Goal: Task Accomplishment & Management: Use online tool/utility

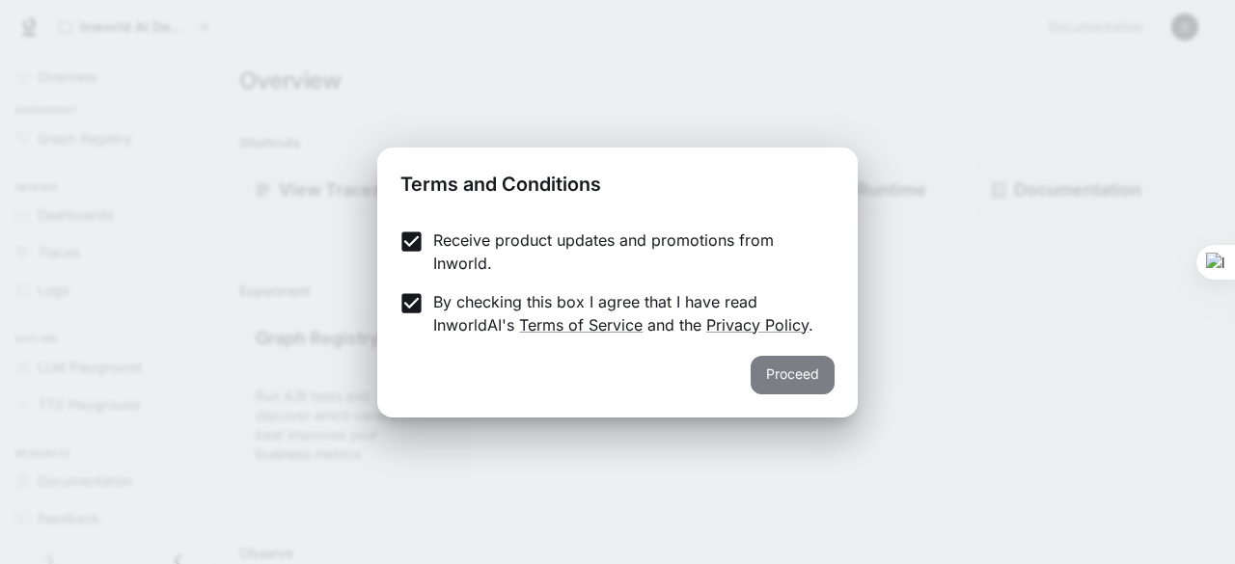
click at [799, 371] on button "Proceed" at bounding box center [793, 375] width 84 height 39
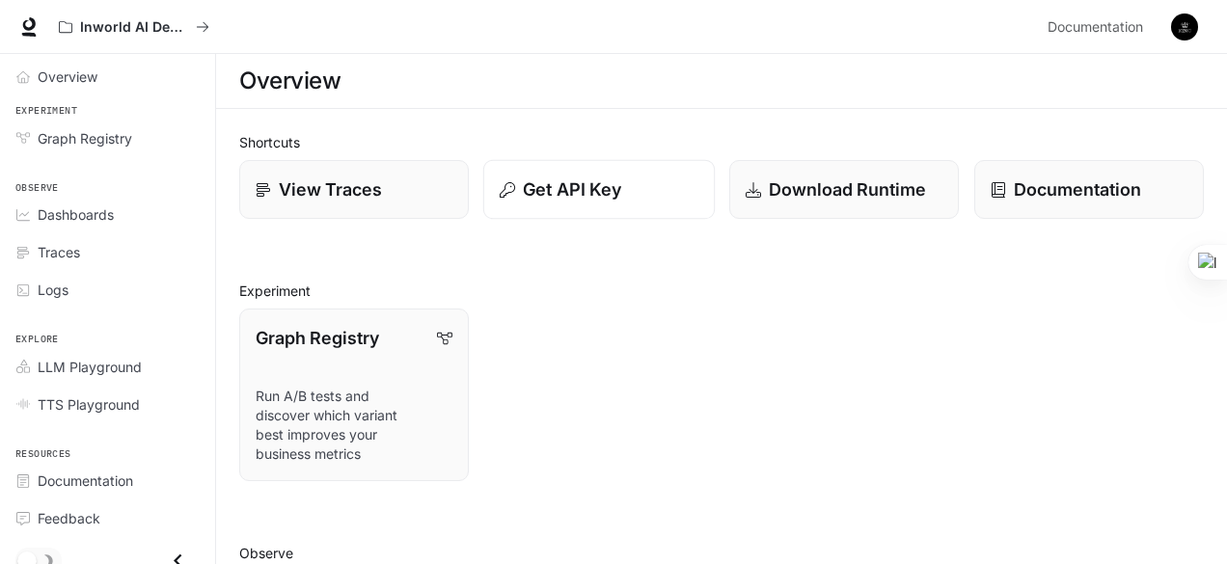
click at [645, 180] on div "Get API Key" at bounding box center [599, 190] width 199 height 26
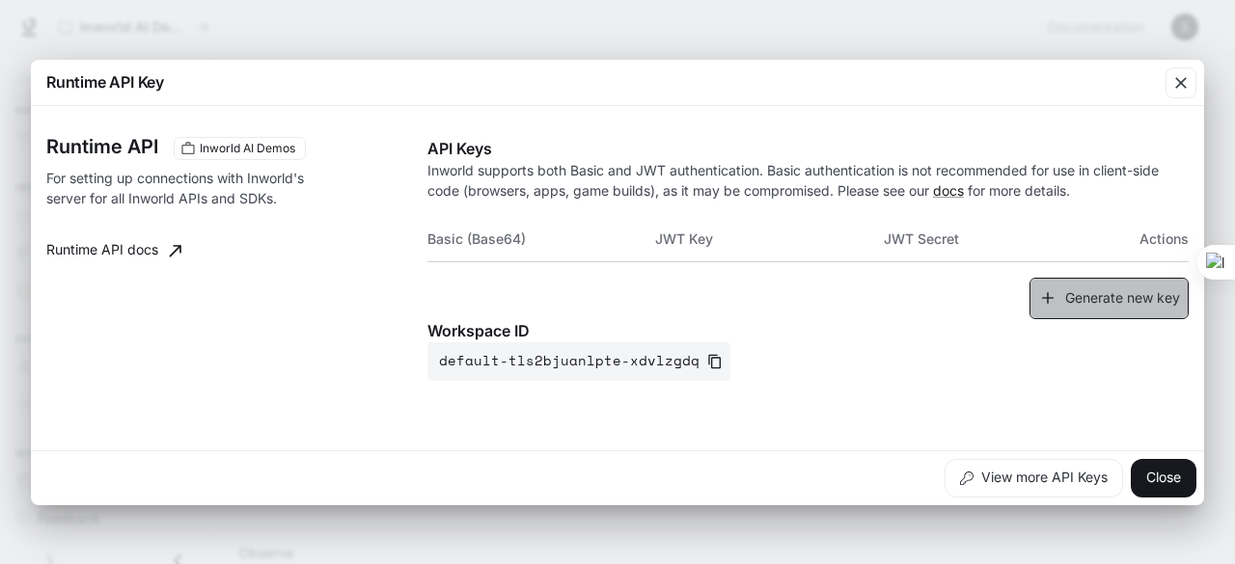
click at [1086, 312] on button "Generate new key" at bounding box center [1109, 298] width 159 height 41
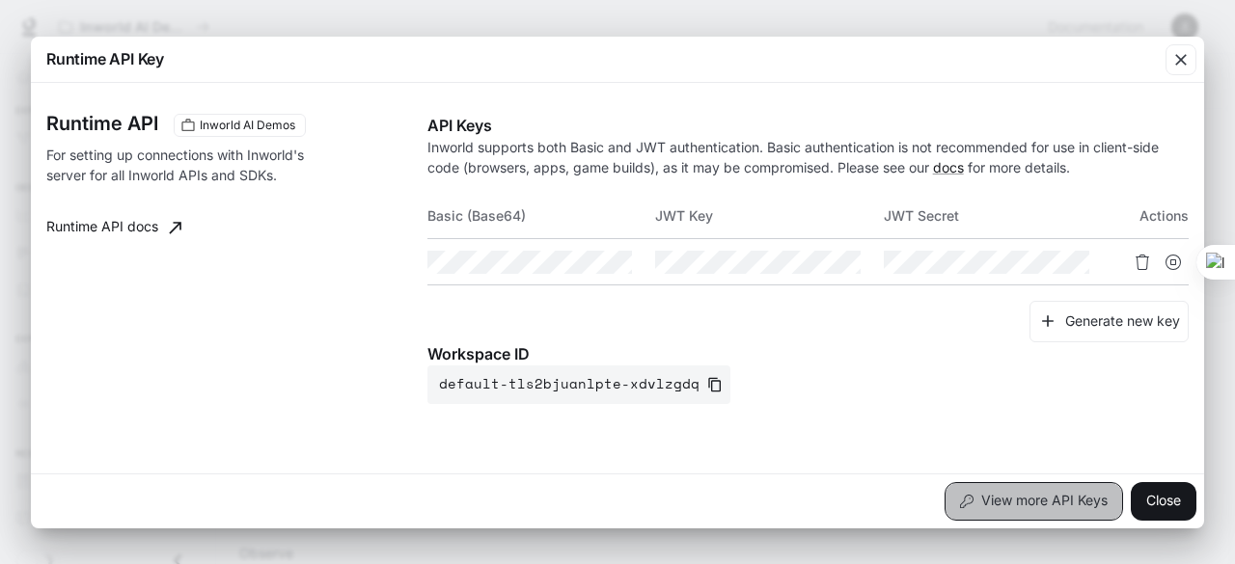
click at [1060, 494] on button "View more API Keys" at bounding box center [1034, 501] width 179 height 39
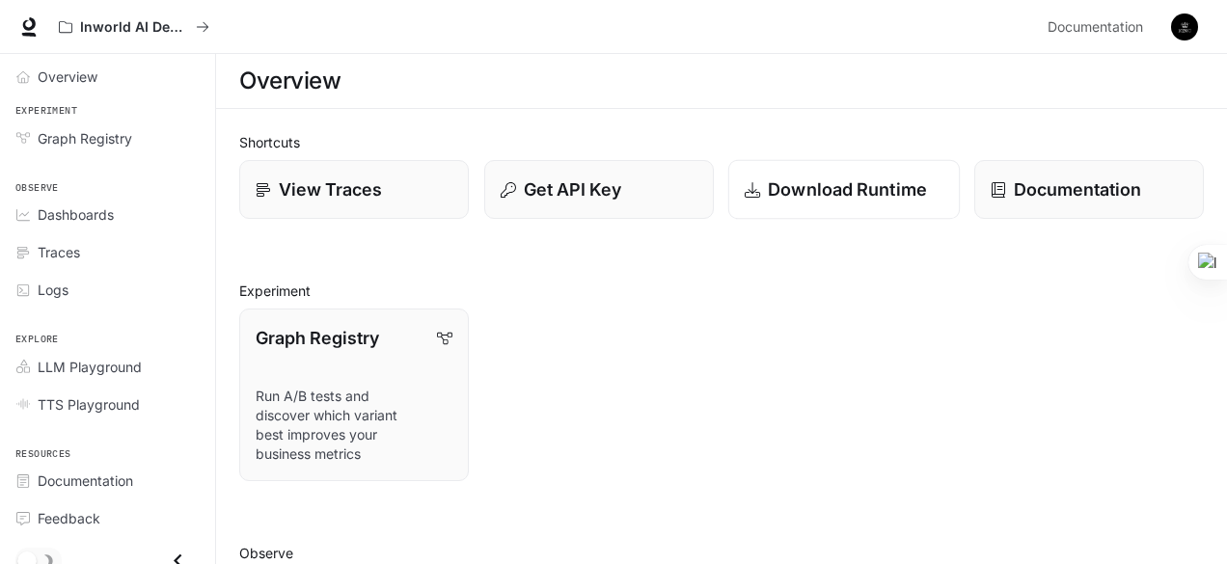
click at [879, 200] on p "Download Runtime" at bounding box center [847, 190] width 159 height 26
click at [319, 200] on p "View Traces" at bounding box center [330, 190] width 104 height 26
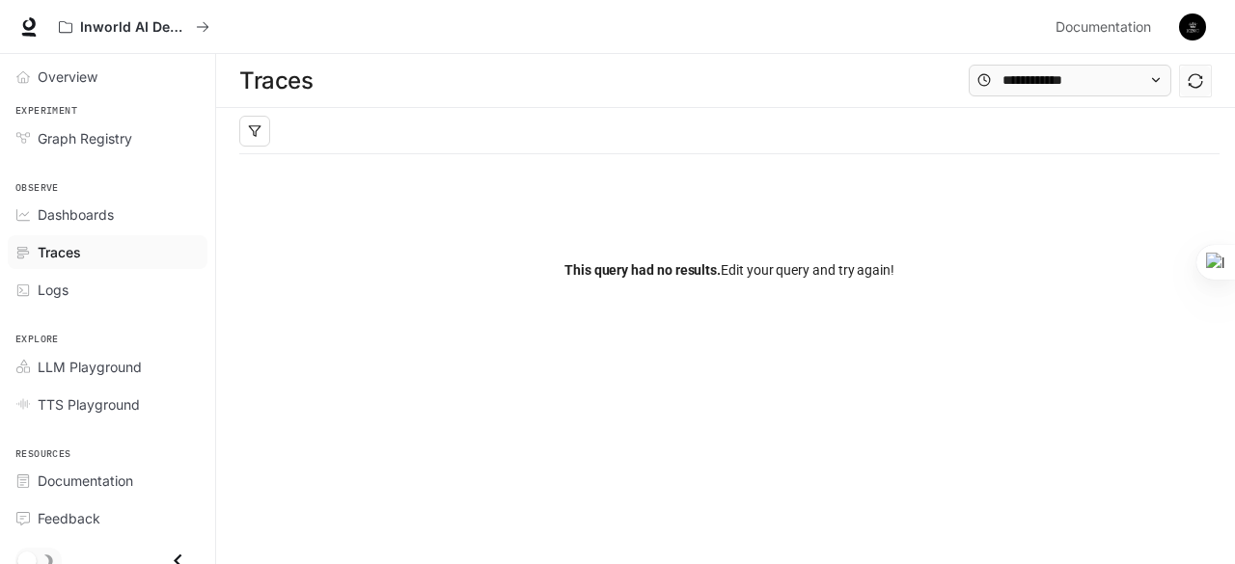
click at [673, 282] on div "This query had no results. Edit your query and try again!" at bounding box center [729, 270] width 980 height 232
click at [97, 65] on link "Overview" at bounding box center [108, 77] width 200 height 34
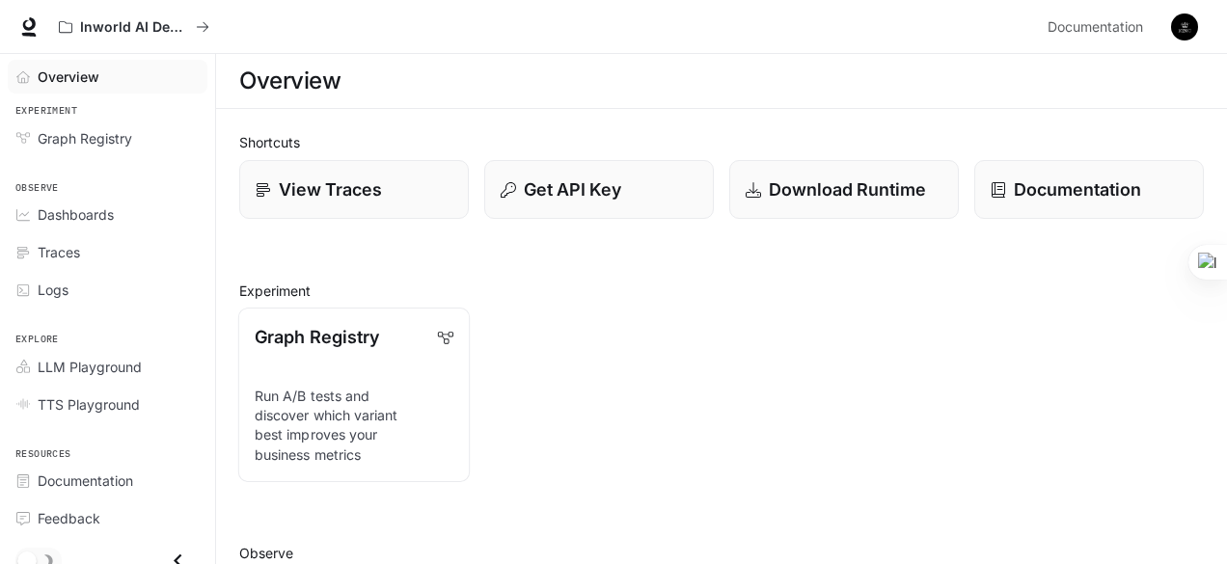
click at [411, 407] on p "Run A/B tests and discover which variant best improves your business metrics" at bounding box center [354, 426] width 199 height 78
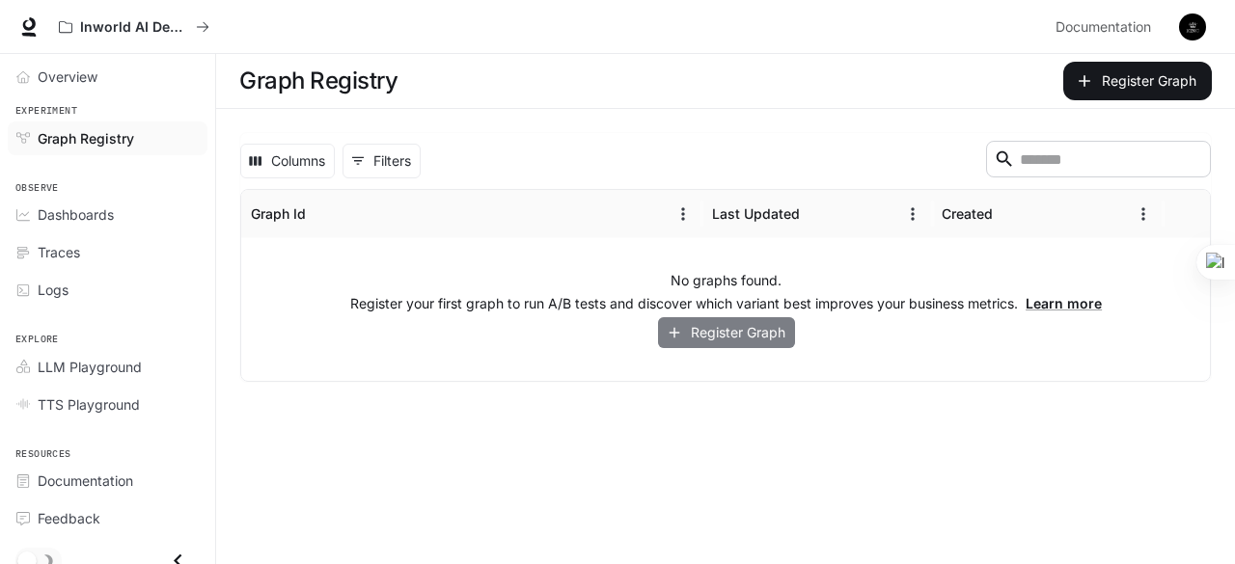
click at [729, 327] on button "Register Graph" at bounding box center [726, 333] width 137 height 32
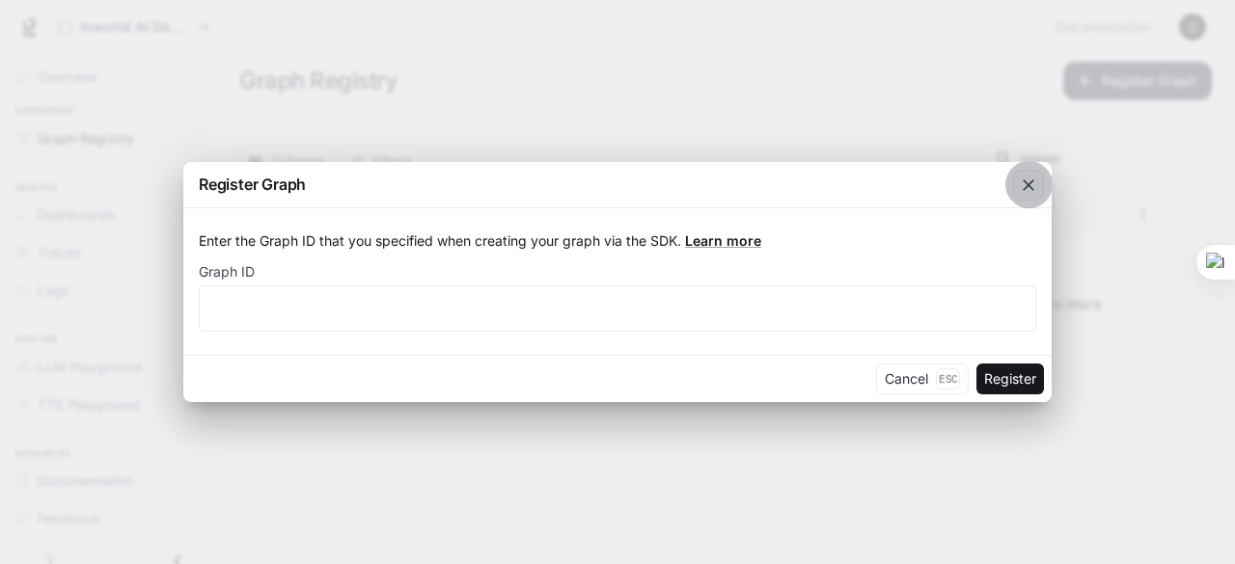
click at [1033, 185] on icon "button" at bounding box center [1028, 185] width 19 height 19
